Goal: Transaction & Acquisition: Purchase product/service

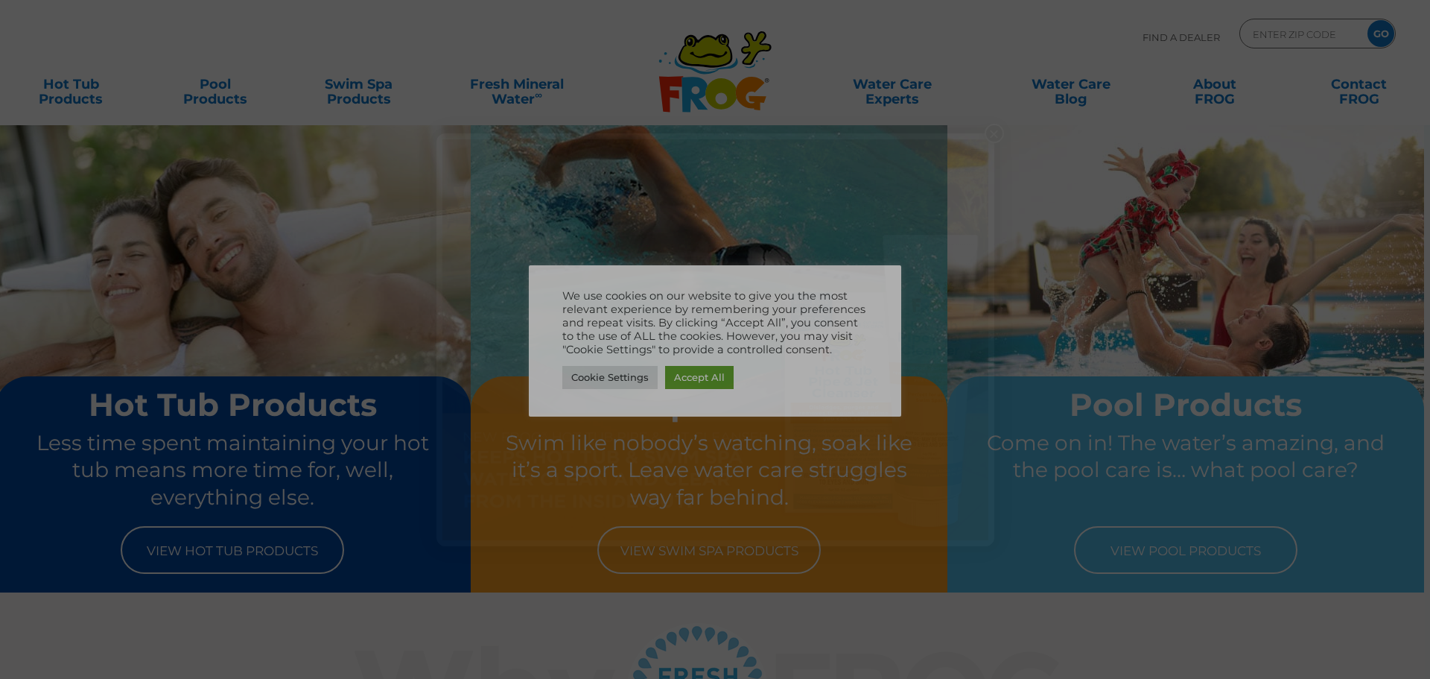
click at [689, 379] on img at bounding box center [716, 339] width 546 height 401
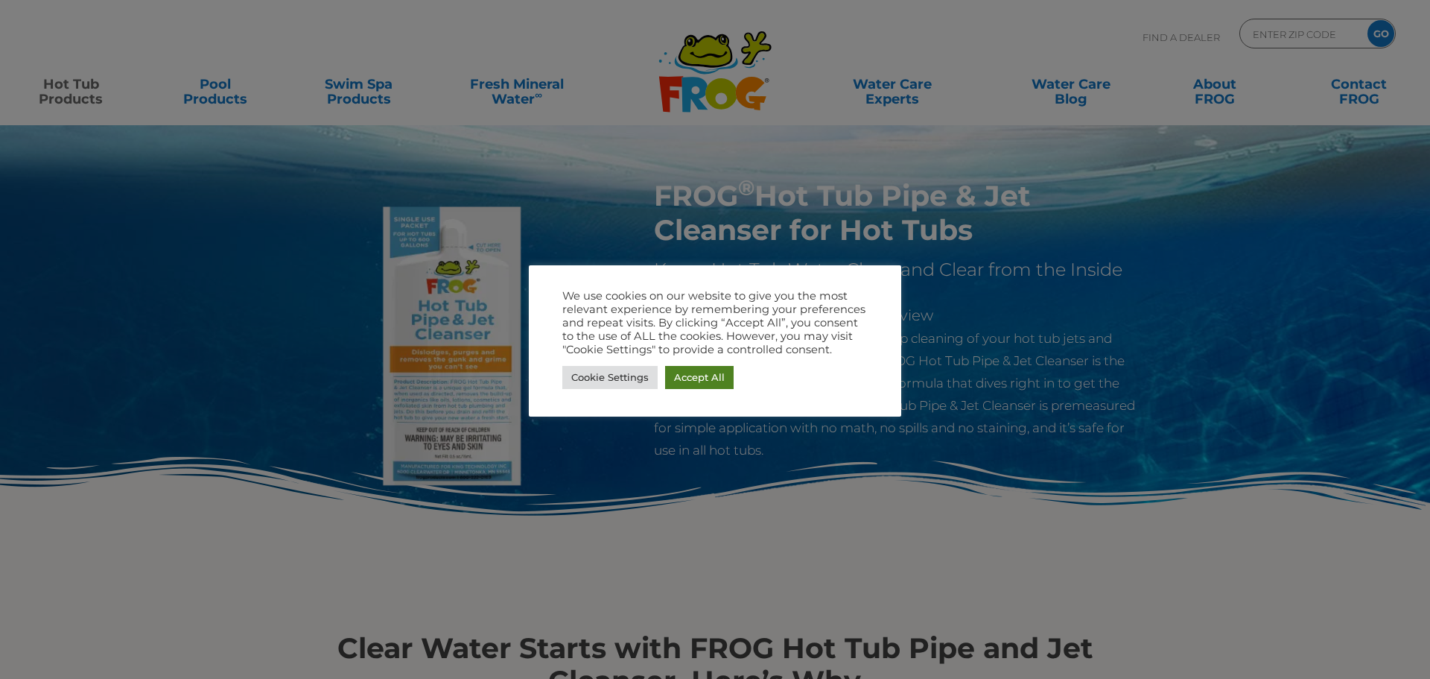
click at [676, 384] on link "Accept All" at bounding box center [699, 377] width 69 height 23
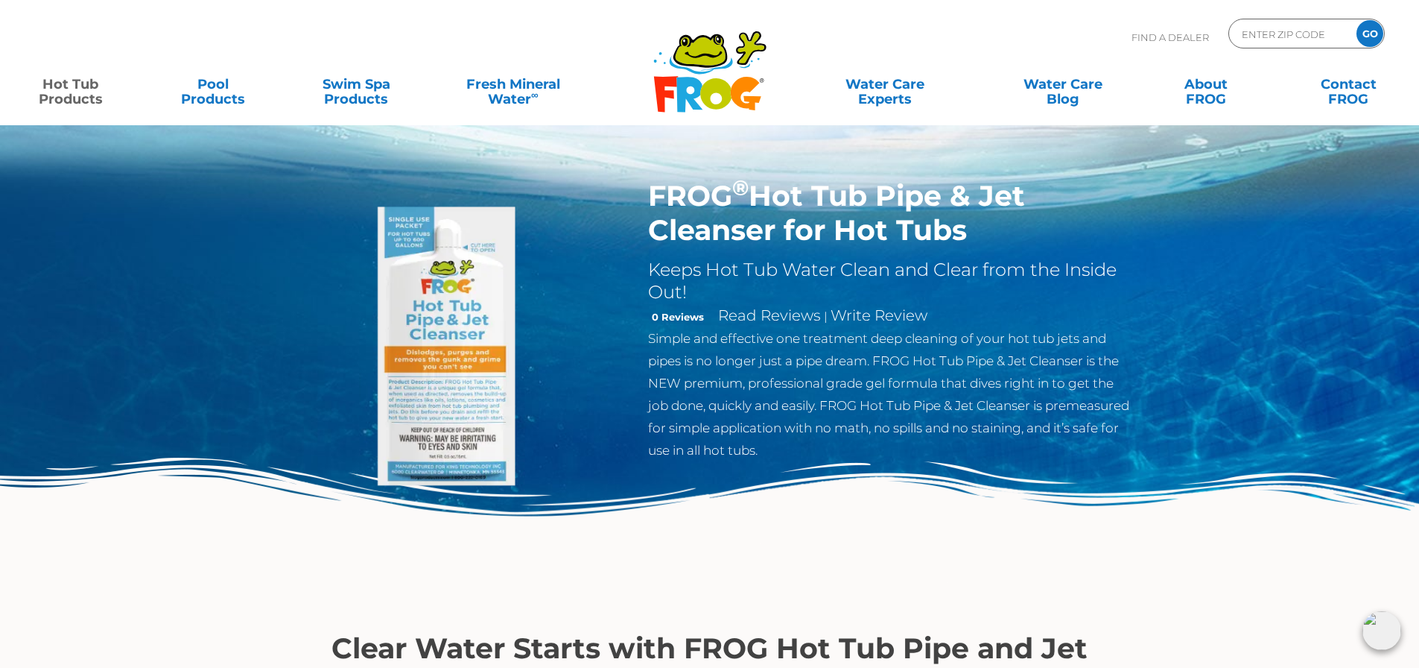
drag, startPoint x: 654, startPoint y: 194, endPoint x: 993, endPoint y: 213, distance: 339.5
click at [993, 213] on h1 "FROG ® Hot Tub Pipe & Jet Cleanser for Hot Tubs" at bounding box center [891, 213] width 487 height 69
drag, startPoint x: 914, startPoint y: 215, endPoint x: 1409, endPoint y: 146, distance: 499.5
click at [1409, 146] on div "FROG ® Hot Tub Pipe & Jet Cleanser for Hot Tubs Keeps Hot Tub Water Clean and C…" at bounding box center [709, 306] width 1419 height 613
drag, startPoint x: 970, startPoint y: 238, endPoint x: 660, endPoint y: 196, distance: 312.8
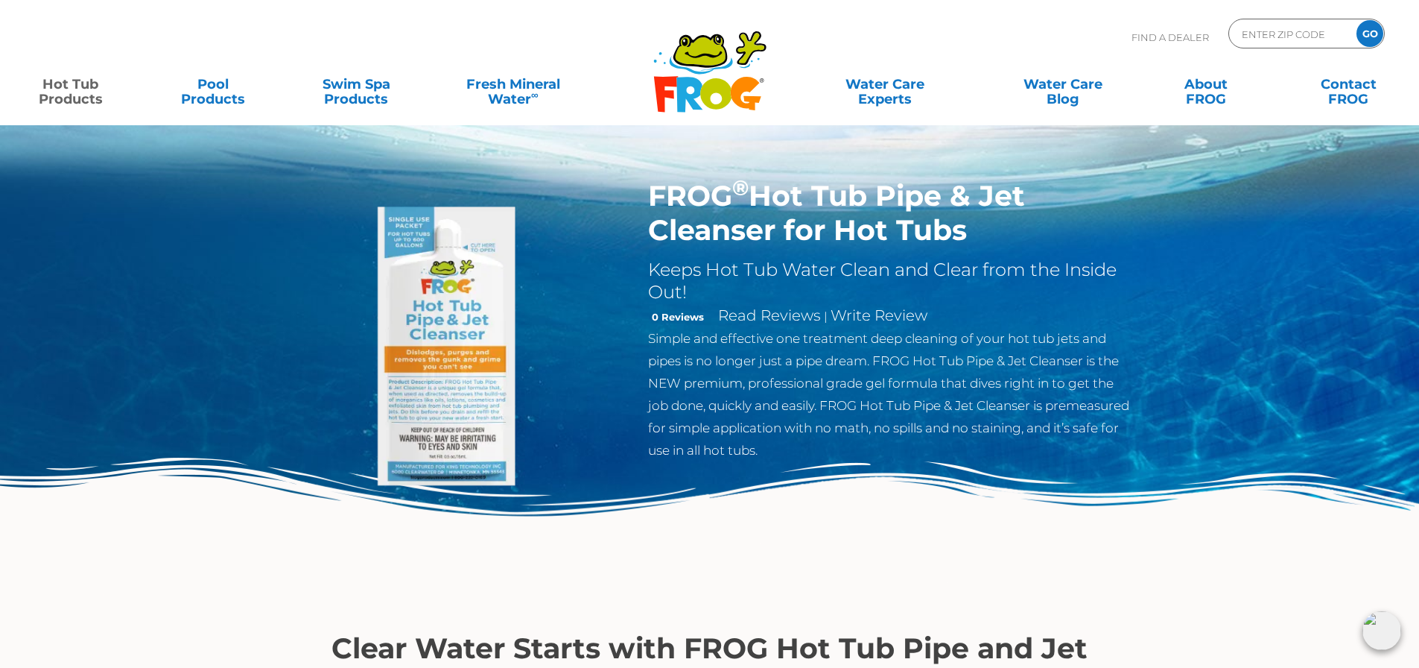
click at [660, 196] on h1 "FROG ® Hot Tub Pipe & Jet Cleanser for Hot Tubs" at bounding box center [891, 213] width 487 height 69
drag, startPoint x: 692, startPoint y: 204, endPoint x: 653, endPoint y: 188, distance: 42.1
click at [653, 188] on h1 "FROG ® Hot Tub Pipe & Jet Cleanser for Hot Tubs" at bounding box center [891, 213] width 487 height 69
drag, startPoint x: 647, startPoint y: 192, endPoint x: 972, endPoint y: 244, distance: 328.3
click at [972, 244] on div "FROG ® Hot Tub Pipe & Jet Cleanser for Hot Tubs Keeps Hot Tub Water Clean and C…" at bounding box center [891, 324] width 509 height 290
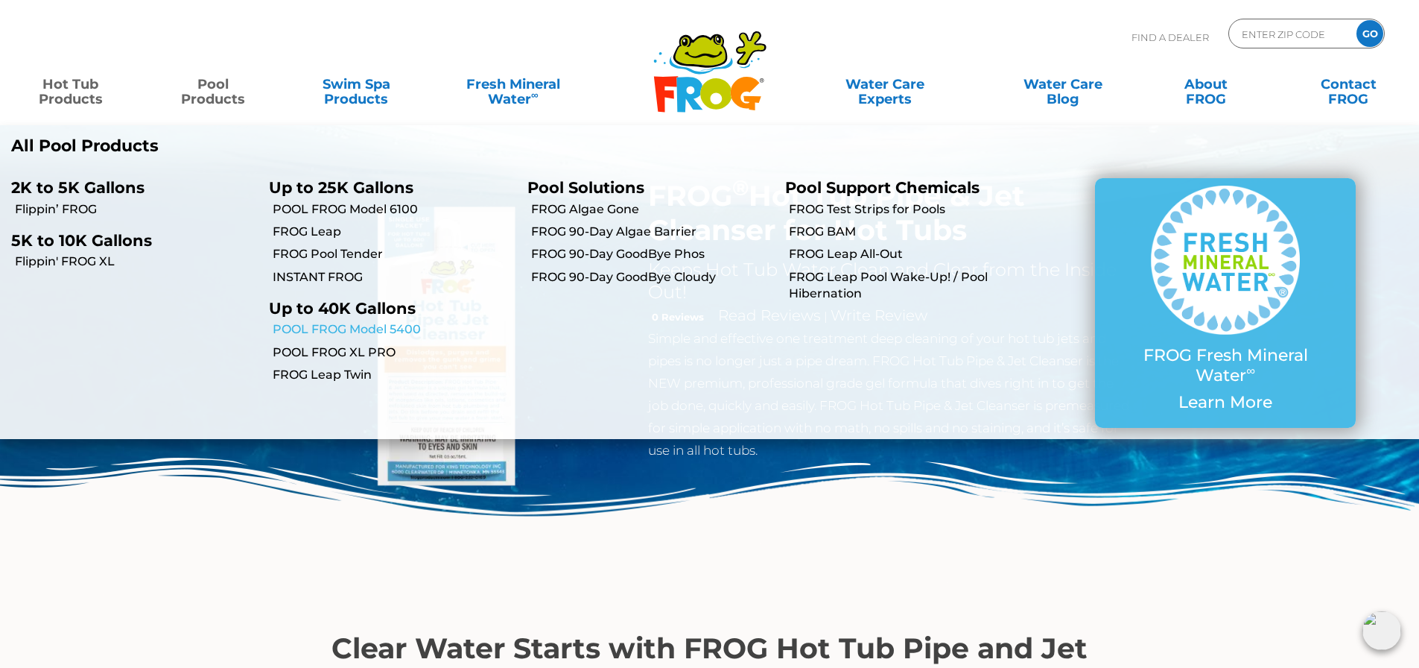
click at [379, 327] on link "POOL FROG Model 5400" at bounding box center [394, 329] width 243 height 16
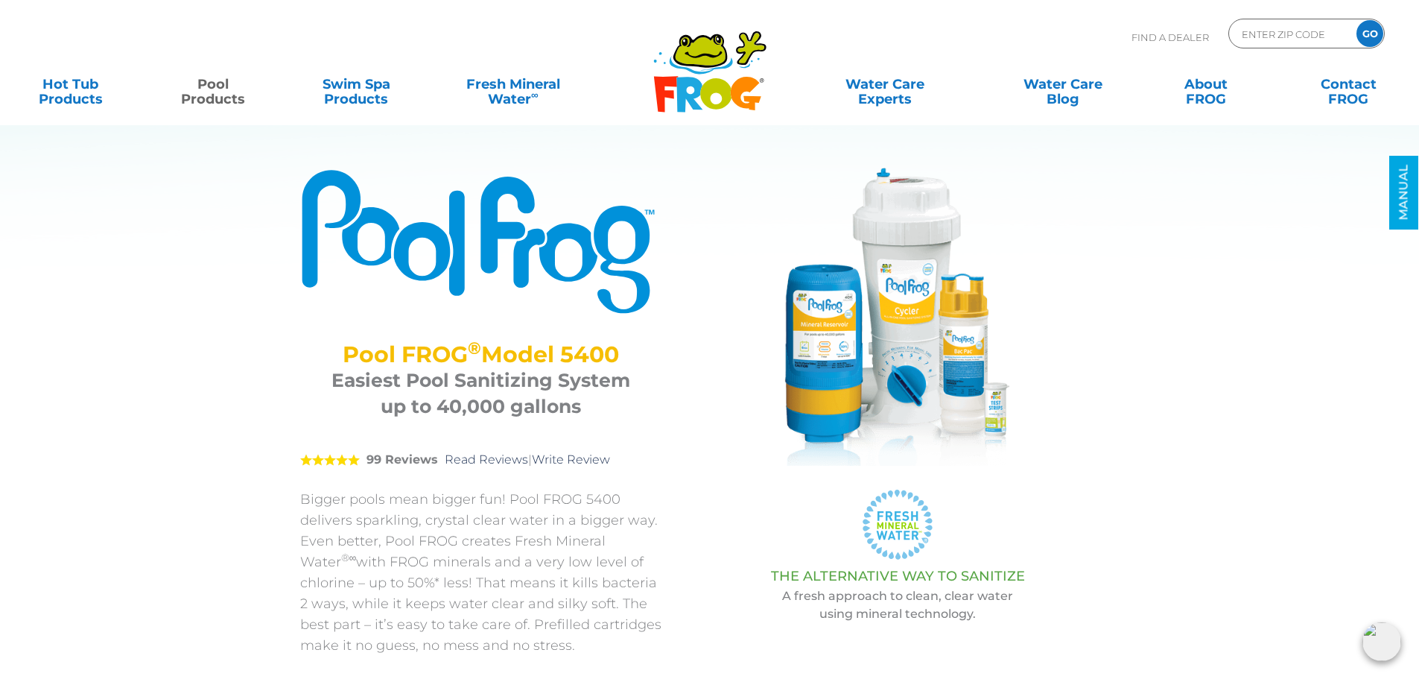
drag, startPoint x: 340, startPoint y: 353, endPoint x: 669, endPoint y: 352, distance: 328.6
click at [669, 352] on div "POOL FROG ® Model 5400 Pool FROG ® Model 5400 Easiest Pool Sanitizing System up…" at bounding box center [499, 460] width 399 height 584
copy h2 "Pool FROG ® Model 5400"
